Goal: Information Seeking & Learning: Learn about a topic

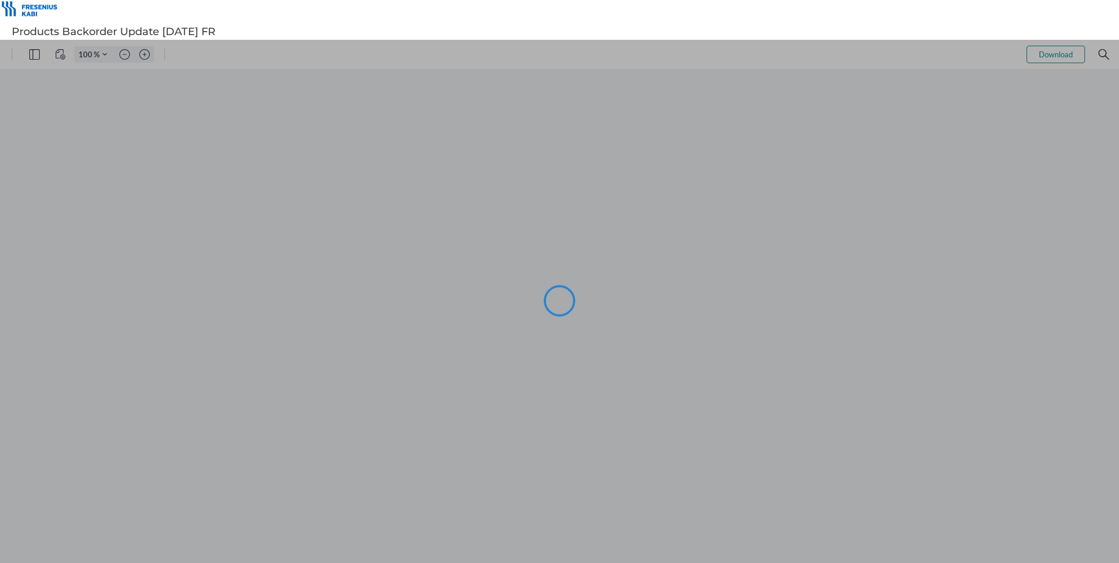
type input "106"
